Goal: Task Accomplishment & Management: Manage account settings

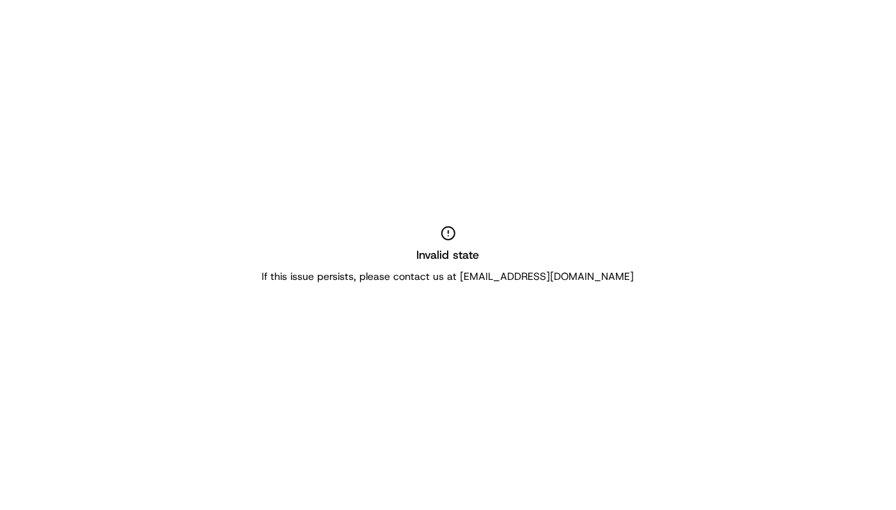
click at [345, 209] on div "Invalid state If this issue persists, please contact us at support@usenash.com" at bounding box center [448, 255] width 896 height 510
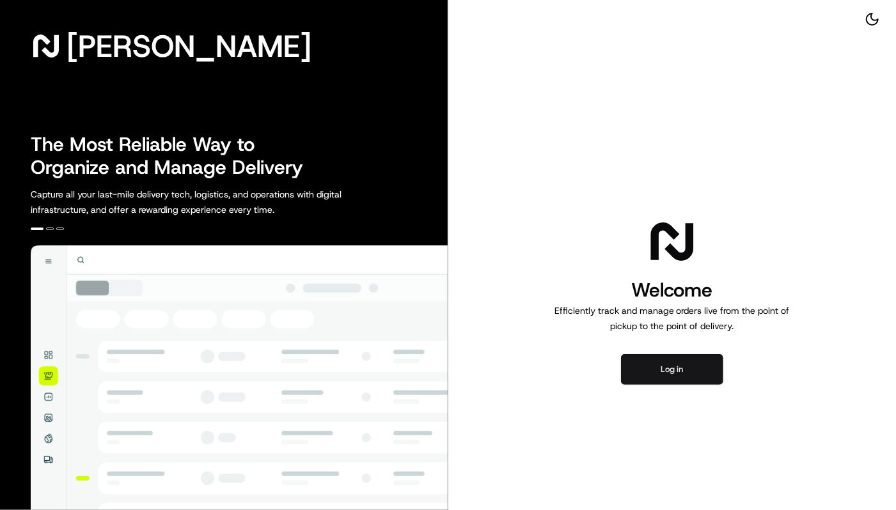
click at [686, 364] on button "Log in" at bounding box center [672, 369] width 102 height 31
